Goal: Task Accomplishment & Management: Complete application form

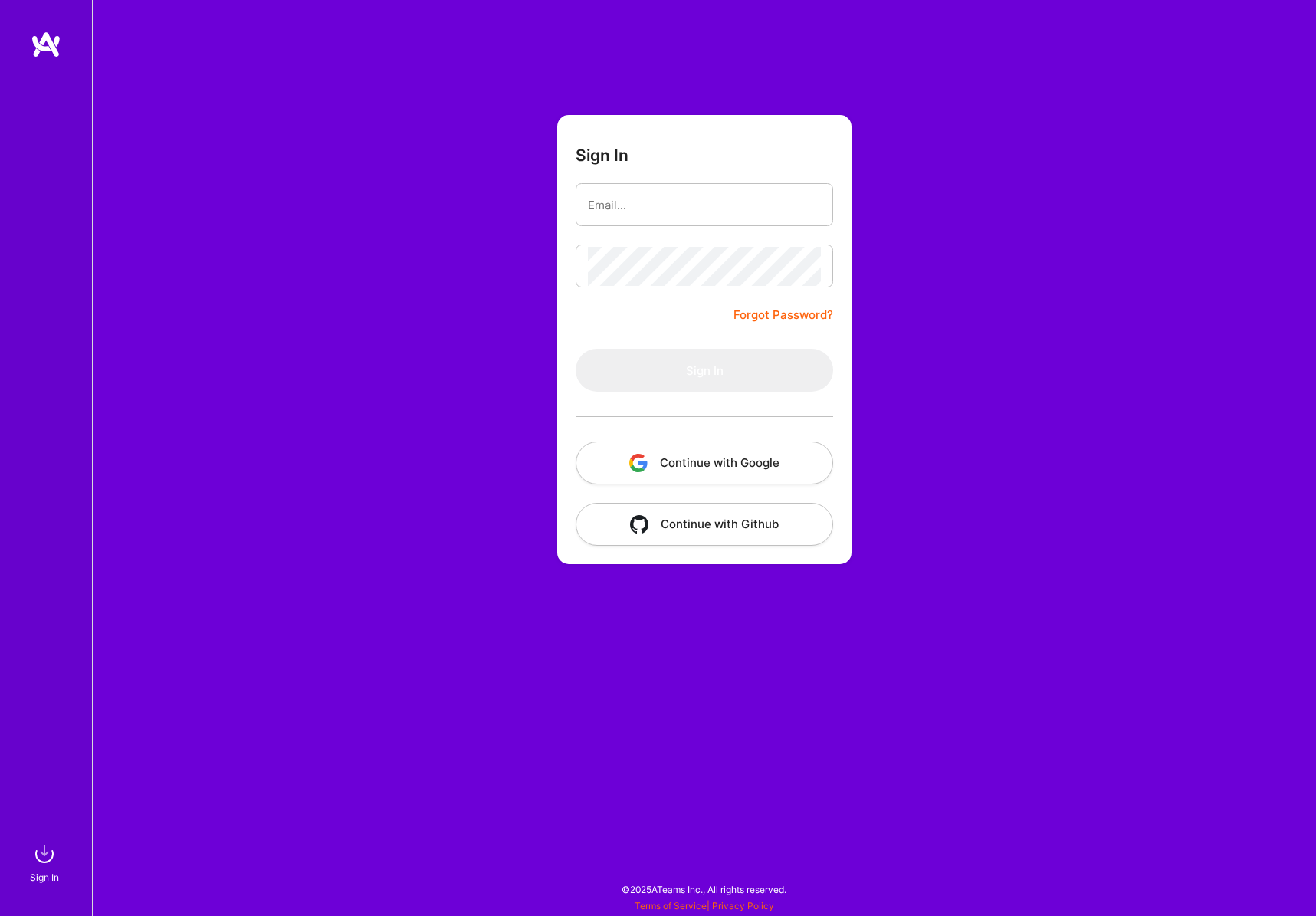
click at [686, 468] on button "Continue with Google" at bounding box center [705, 463] width 258 height 43
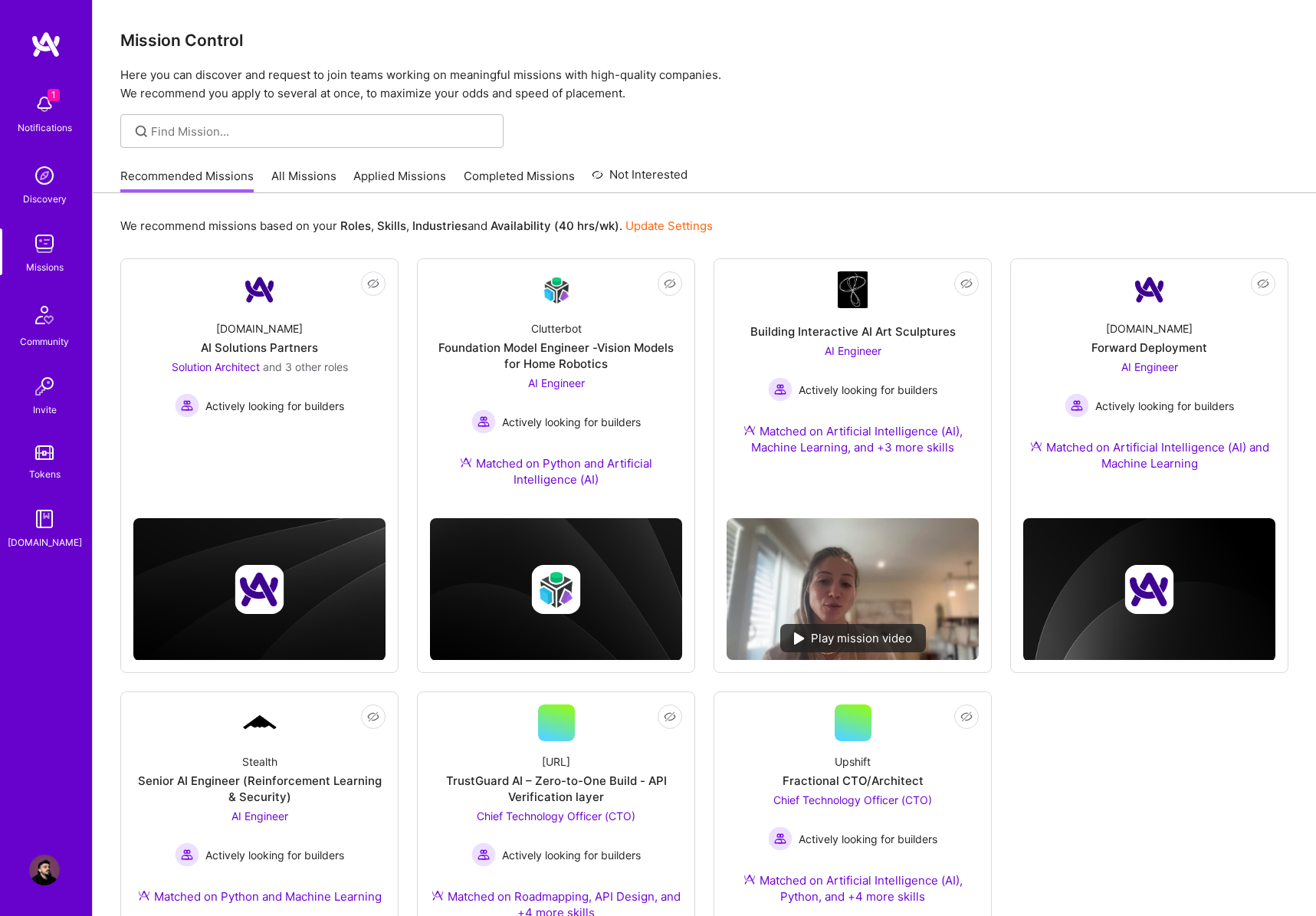
click at [48, 108] on img at bounding box center [44, 104] width 31 height 31
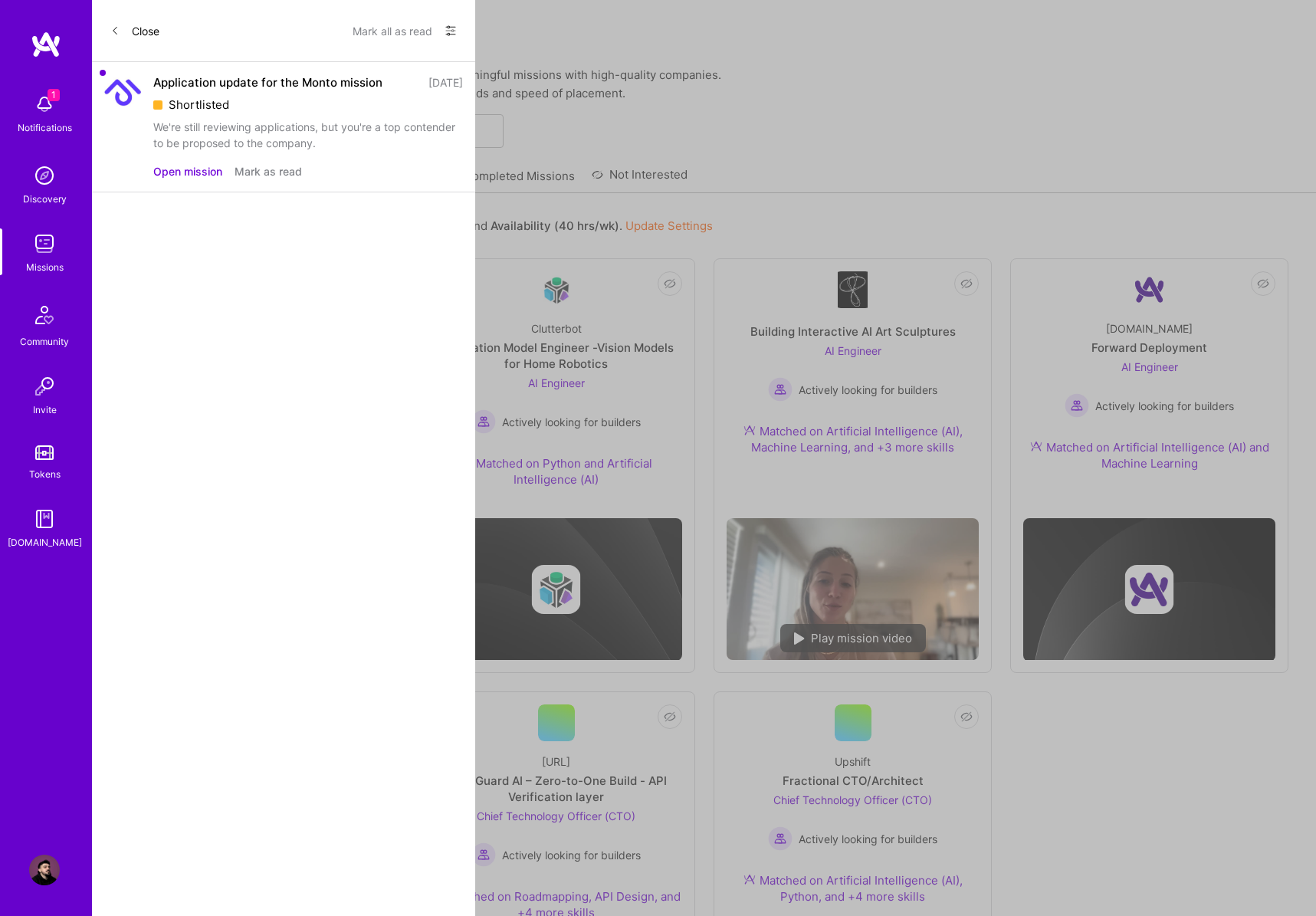
click at [275, 174] on button "Mark as read" at bounding box center [268, 171] width 68 height 16
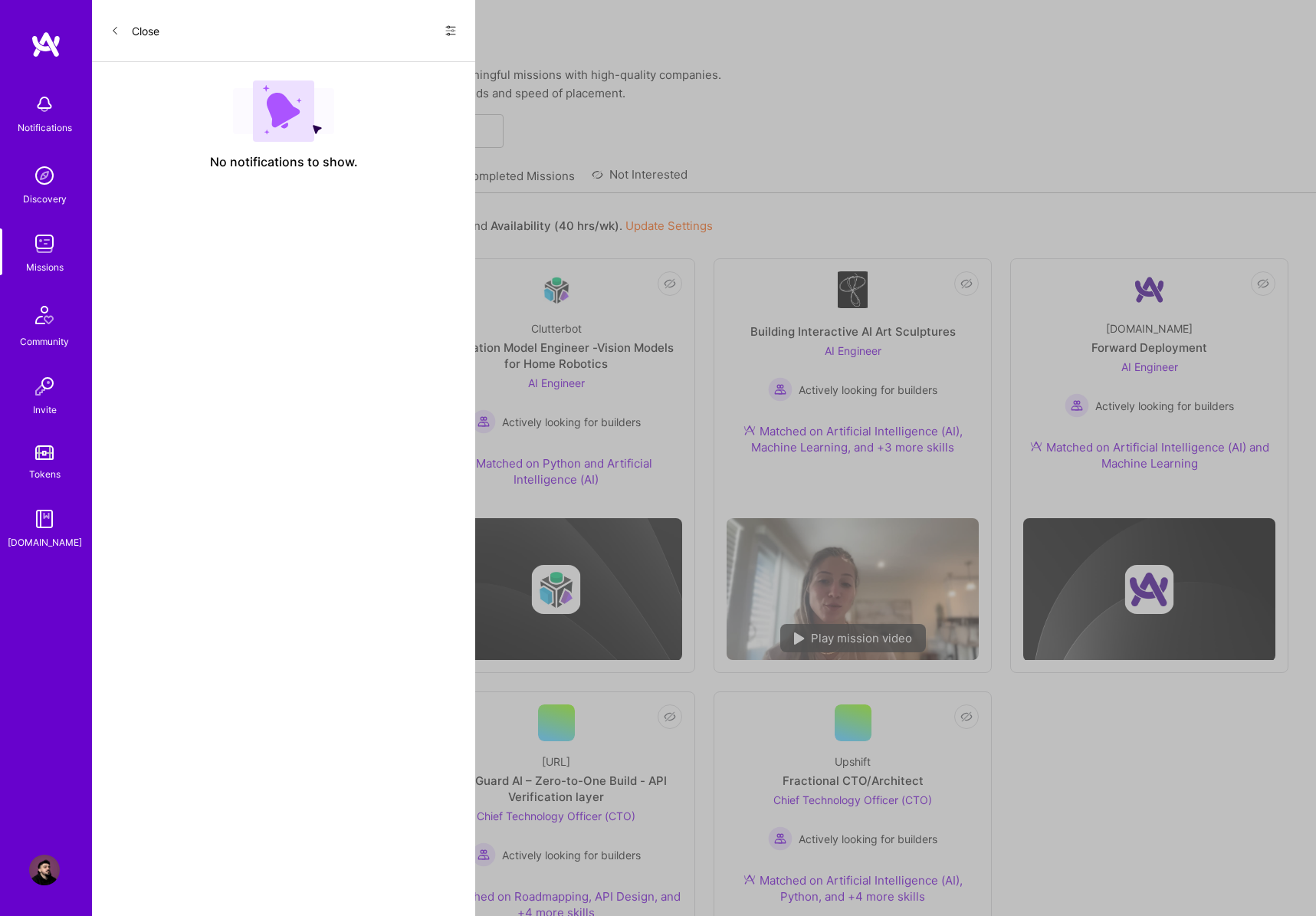
click at [452, 26] on icon at bounding box center [451, 30] width 12 height 12
click at [371, 56] on span "Show all notifications" at bounding box center [343, 63] width 107 height 16
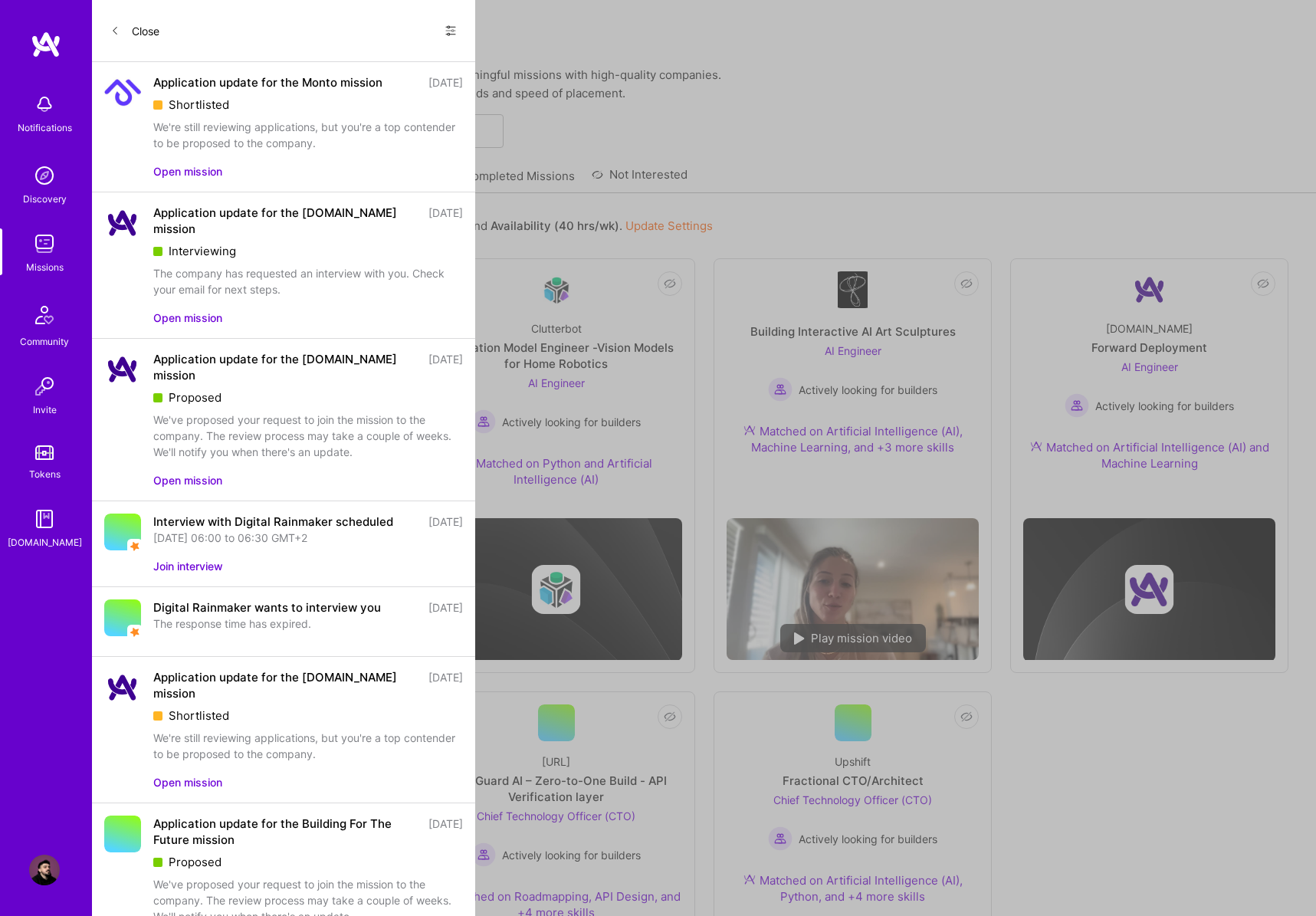
click at [186, 310] on button "Open mission" at bounding box center [187, 317] width 69 height 16
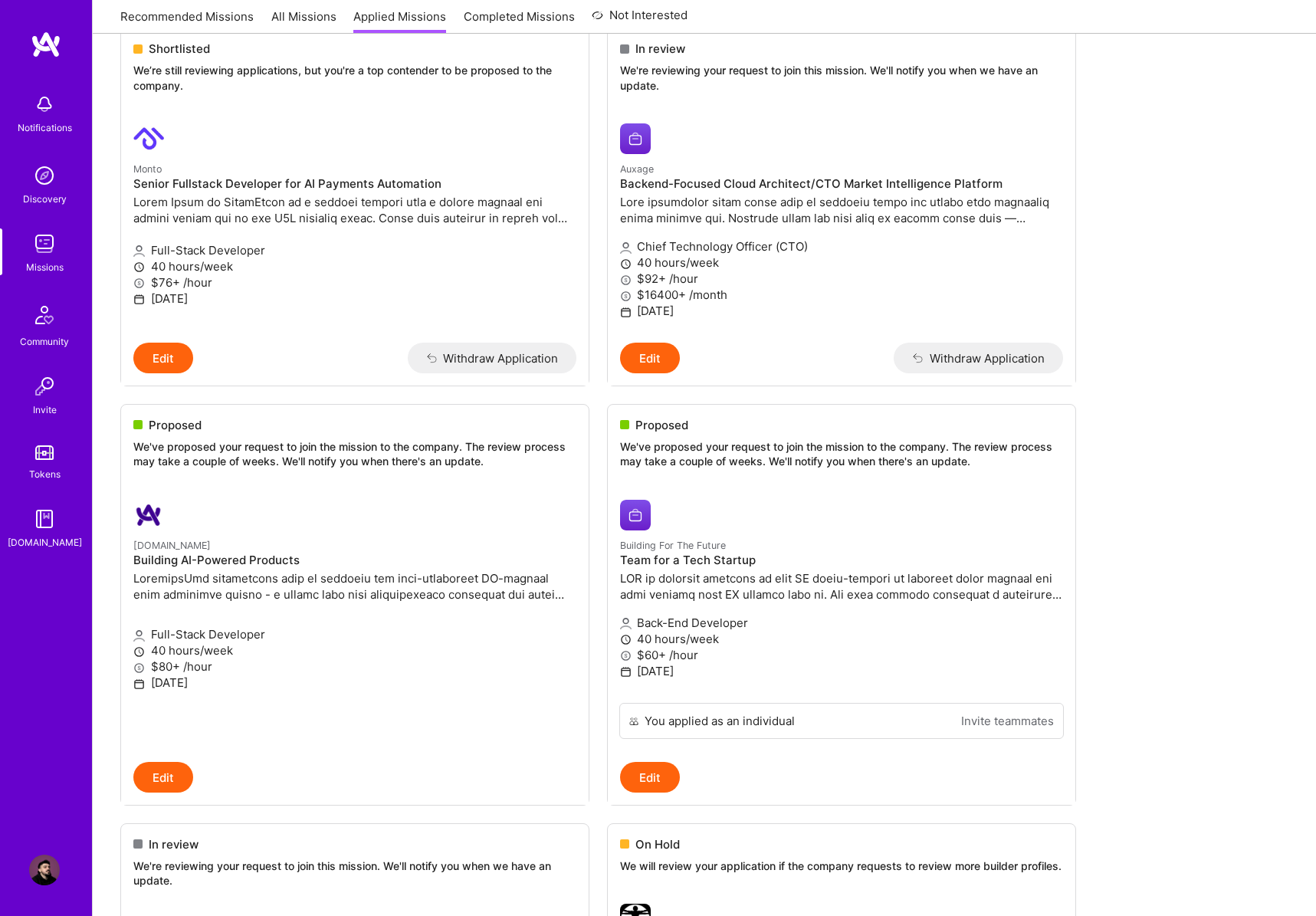
scroll to position [223, 0]
click at [366, 491] on link "[DOMAIN_NAME] Building AI-Powered Products Full-Stack Developer 40 hours/week $…" at bounding box center [355, 624] width 467 height 274
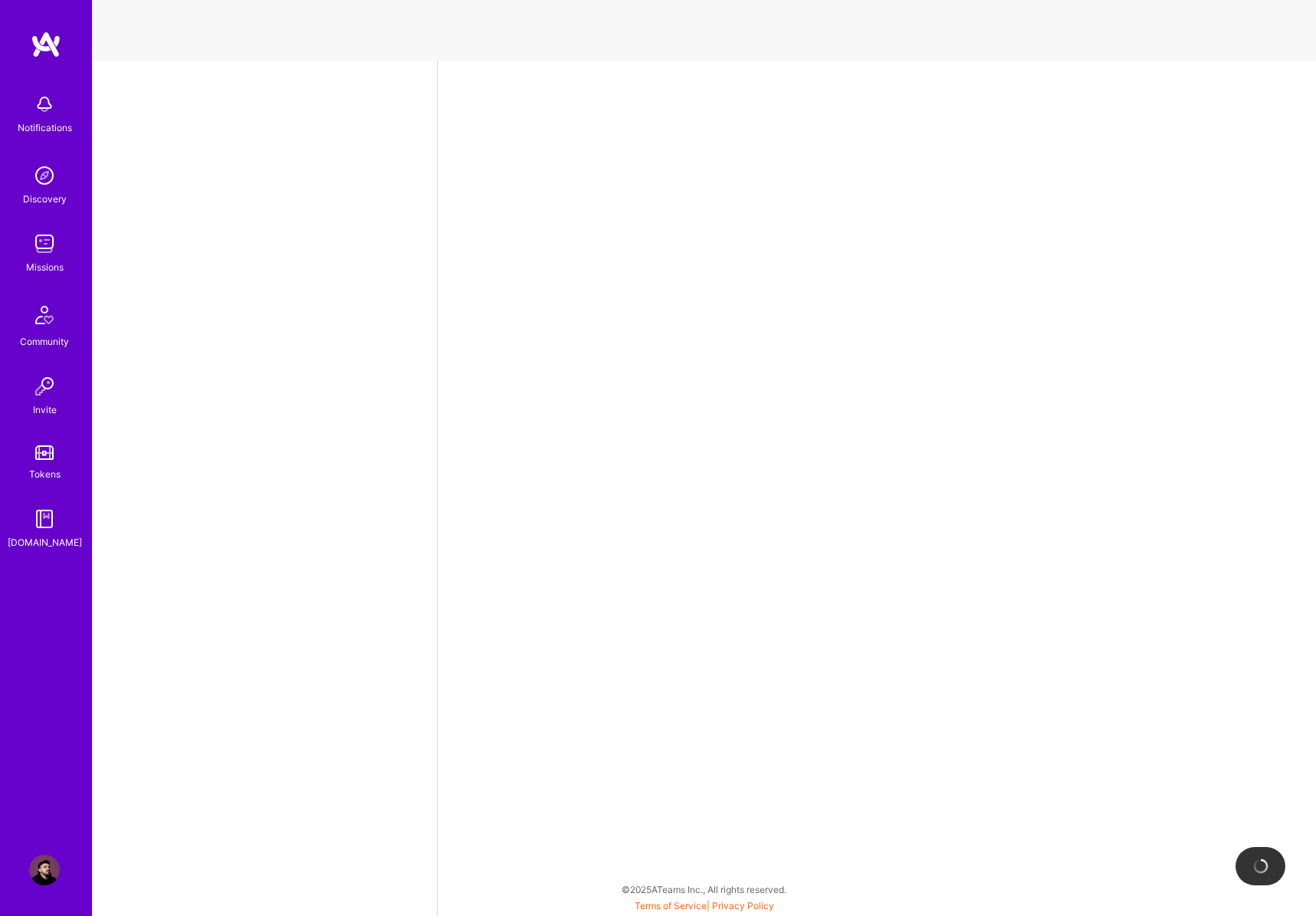
select select "RS"
